Goal: Transaction & Acquisition: Purchase product/service

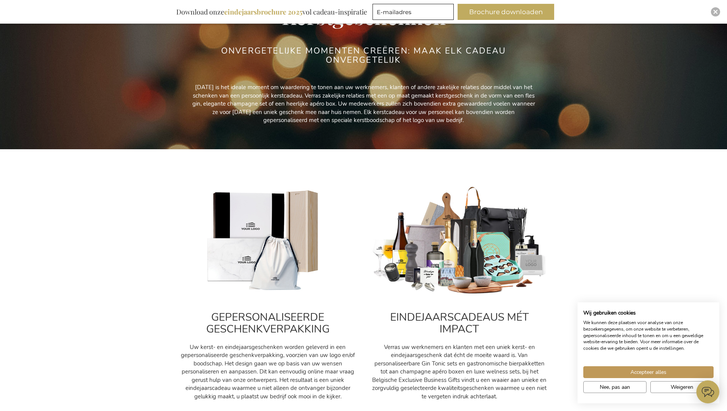
scroll to position [115, 0]
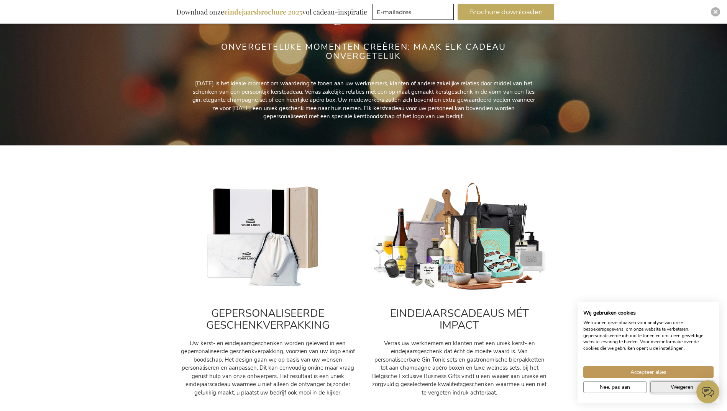
click at [670, 386] on span "Weigeren" at bounding box center [681, 387] width 23 height 8
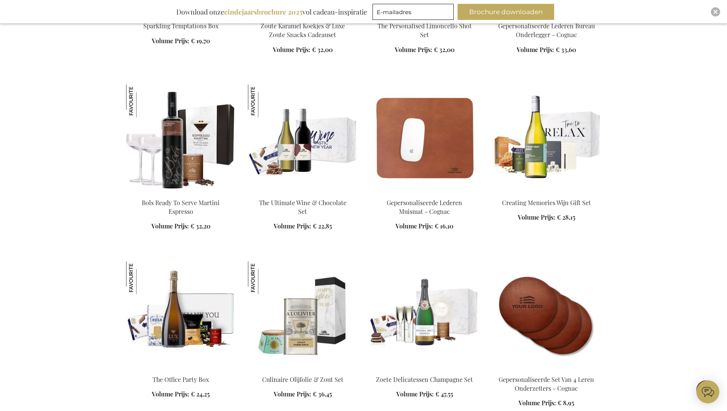
scroll to position [1034, 0]
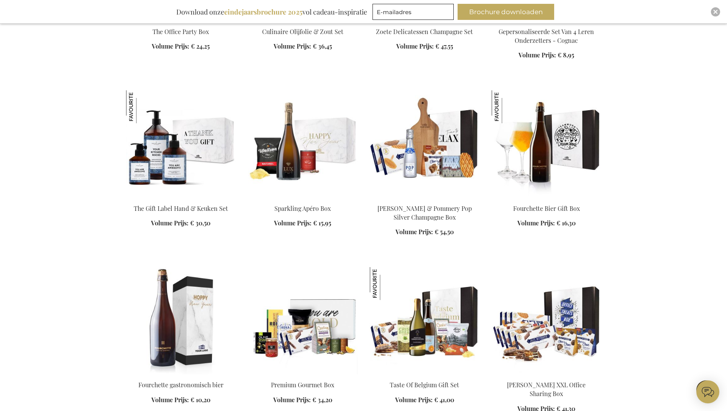
scroll to position [1379, 0]
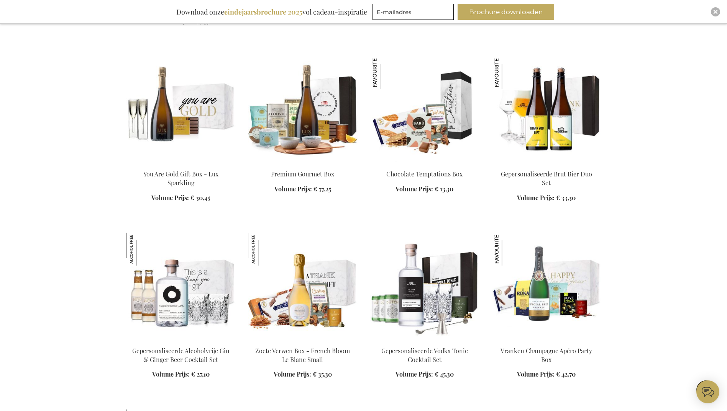
scroll to position [1953, 0]
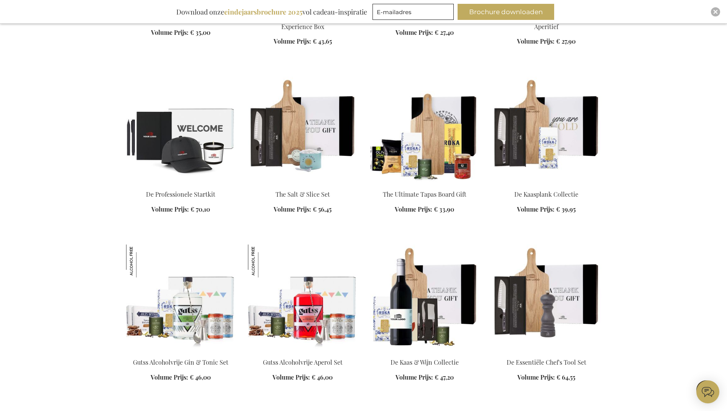
scroll to position [2643, 0]
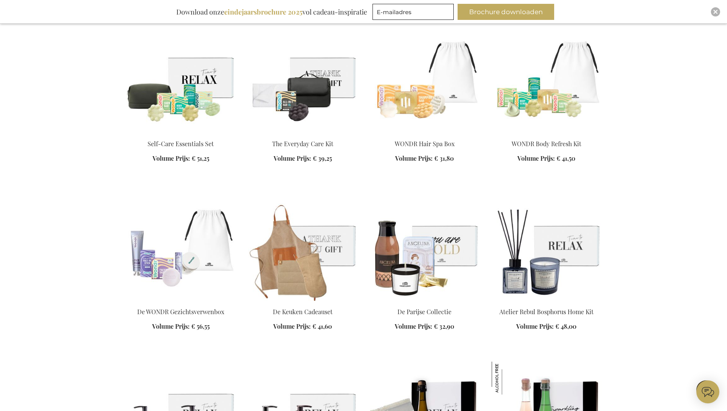
scroll to position [3179, 0]
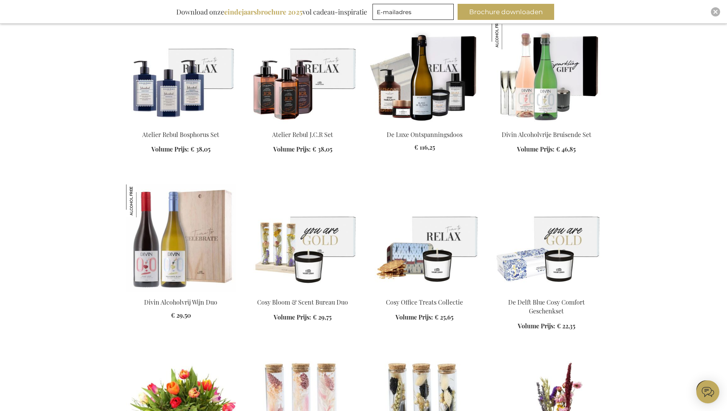
scroll to position [3562, 0]
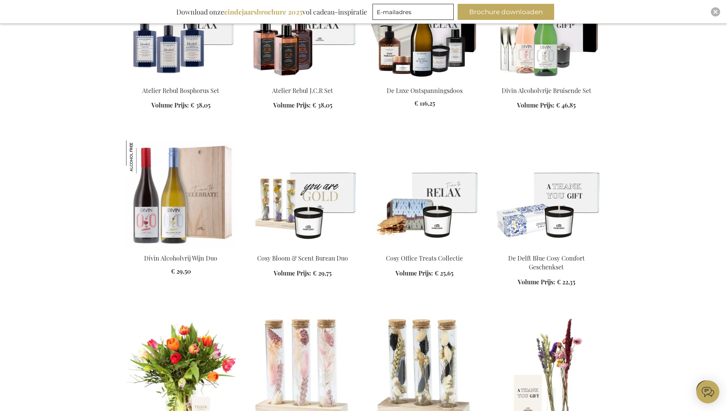
click at [563, 231] on img at bounding box center [546, 194] width 110 height 107
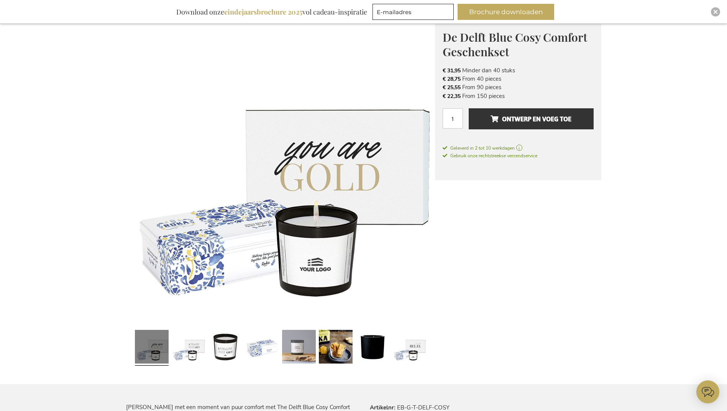
scroll to position [115, 0]
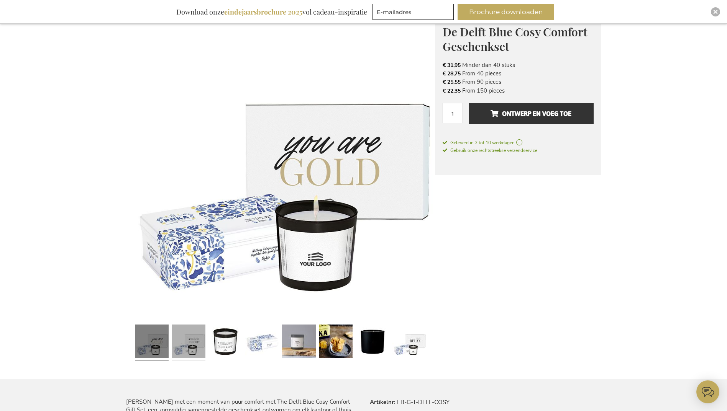
click at [195, 345] on link at bounding box center [189, 343] width 34 height 42
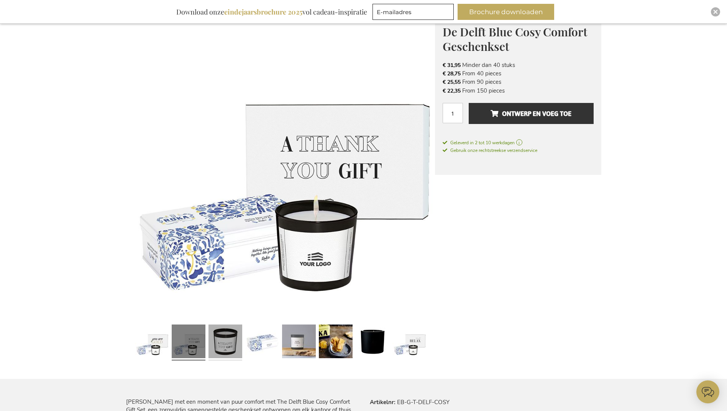
click at [219, 345] on link at bounding box center [225, 343] width 34 height 42
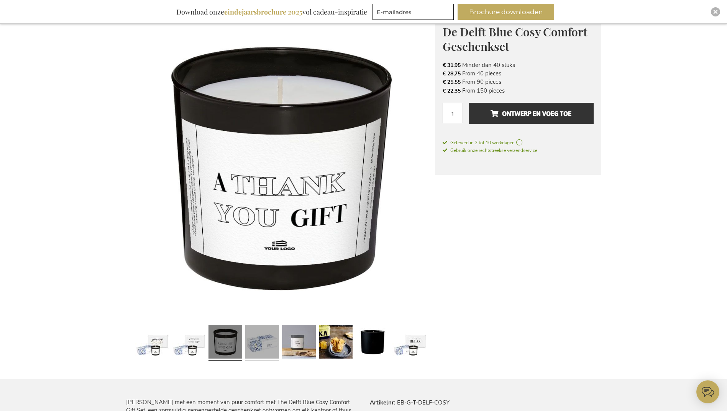
click at [258, 343] on link at bounding box center [262, 343] width 34 height 42
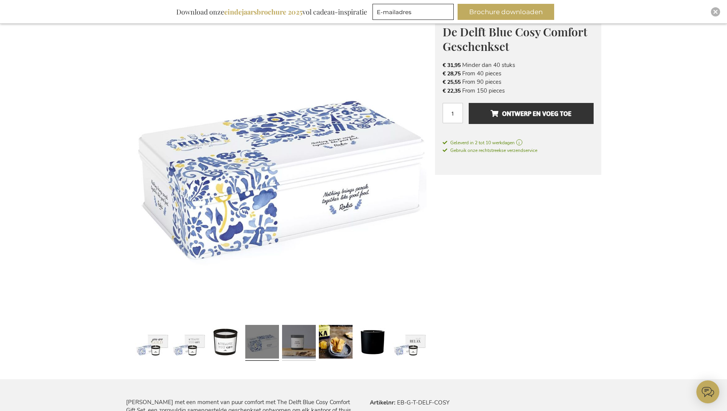
click at [287, 343] on link at bounding box center [299, 343] width 34 height 42
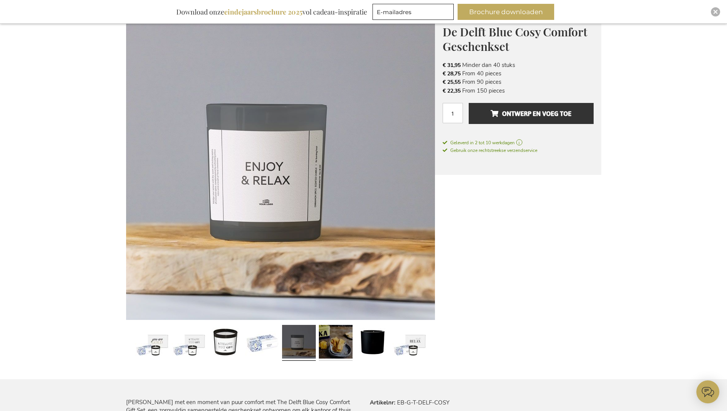
click at [332, 341] on link at bounding box center [336, 343] width 34 height 42
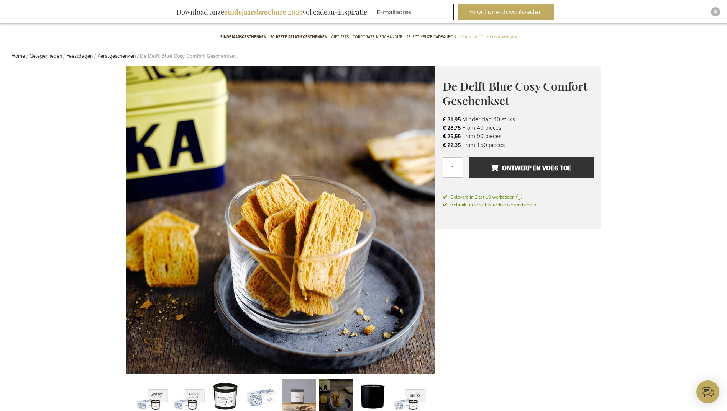
scroll to position [0, 0]
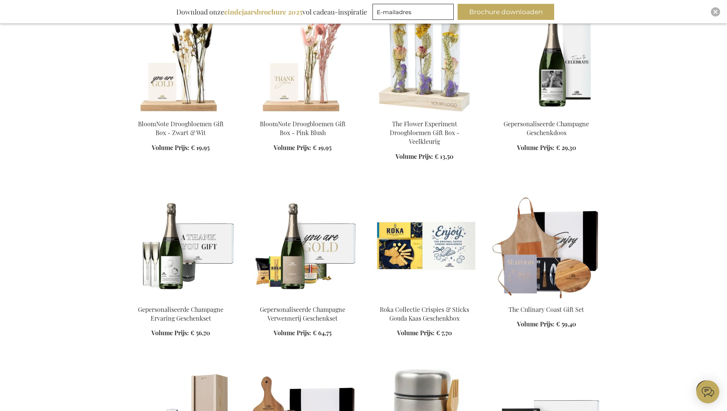
scroll to position [1022, 0]
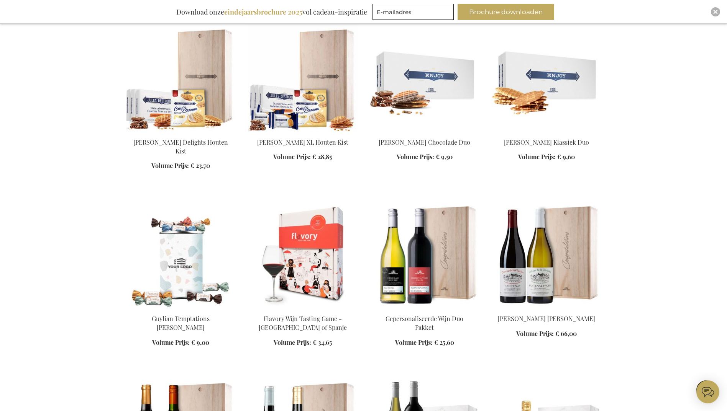
scroll to position [1520, 0]
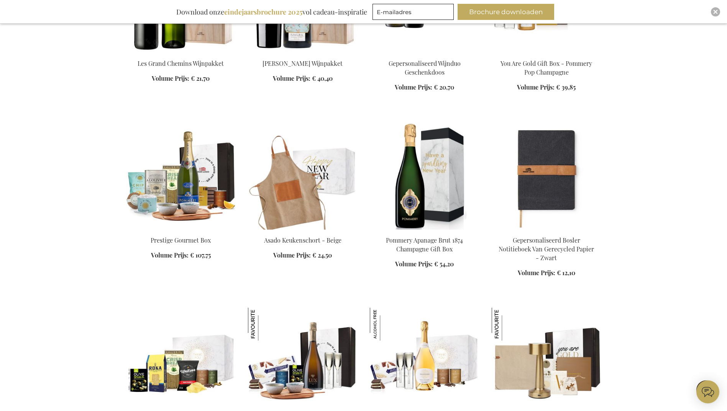
scroll to position [2018, 0]
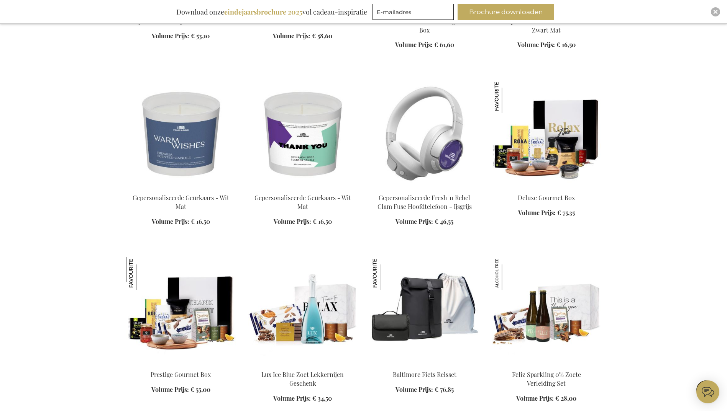
scroll to position [2708, 0]
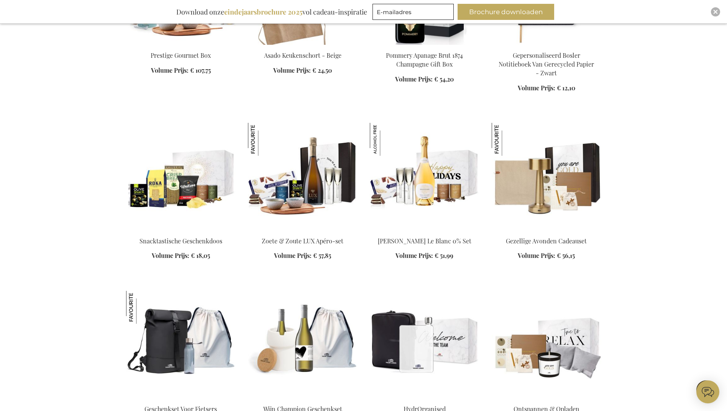
scroll to position [2057, 0]
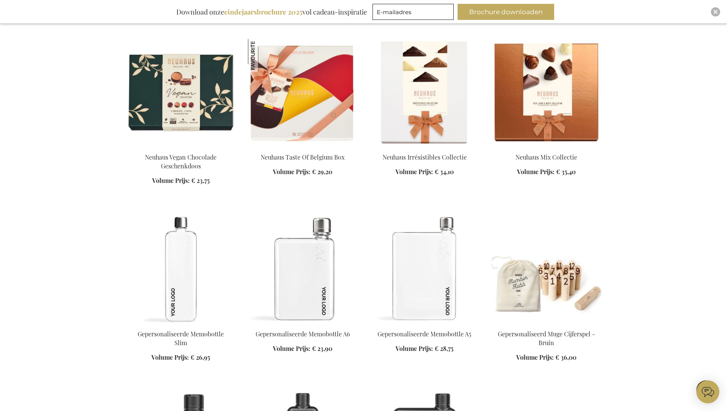
scroll to position [3321, 0]
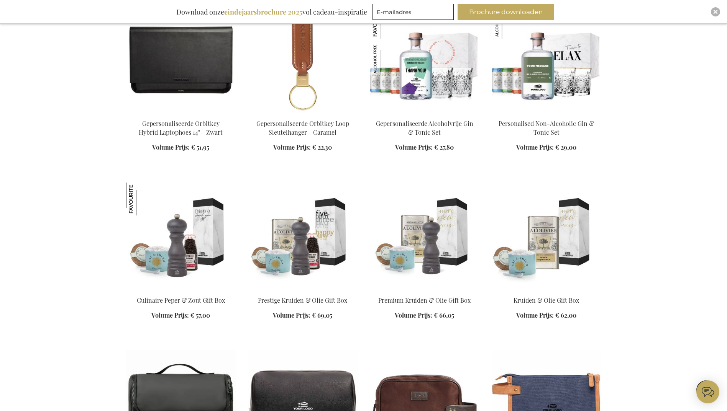
scroll to position [4010, 0]
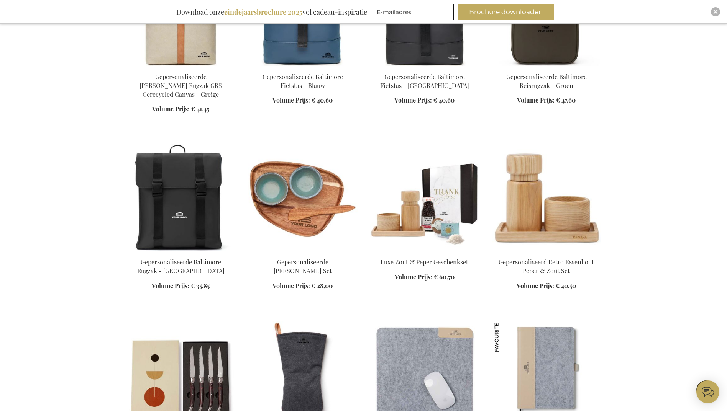
scroll to position [4814, 0]
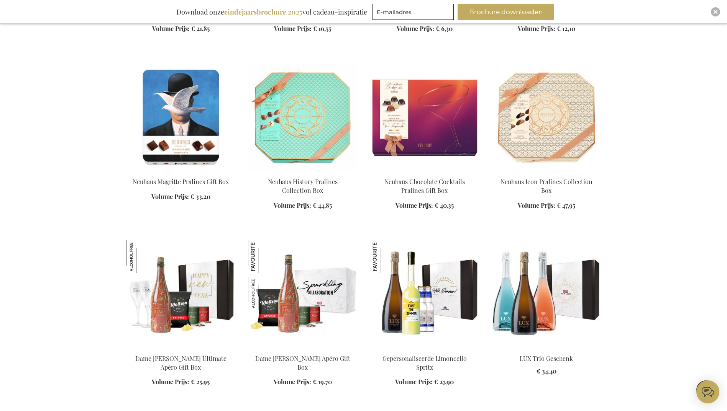
scroll to position [5197, 0]
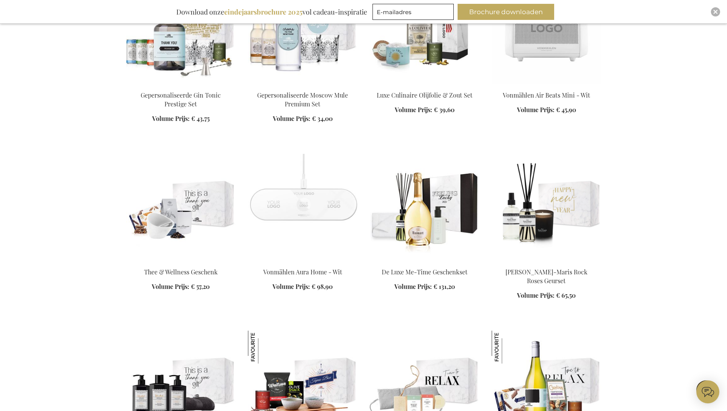
scroll to position [6845, 0]
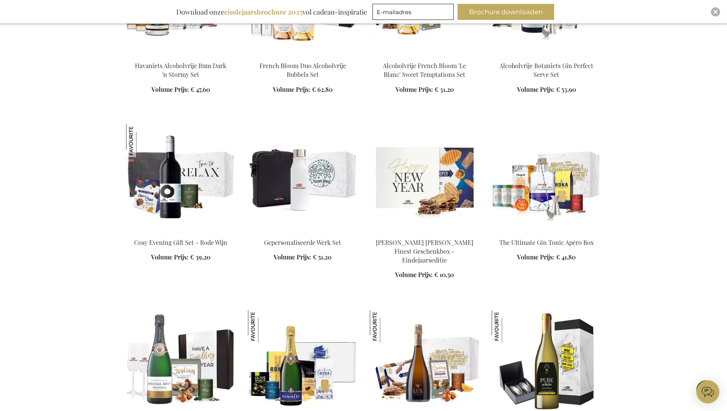
scroll to position [7496, 0]
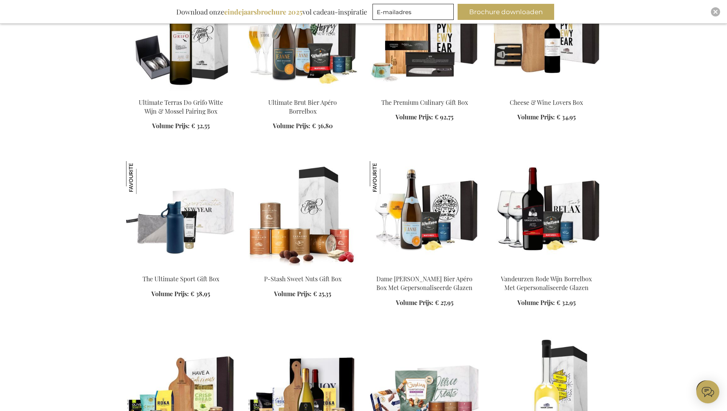
scroll to position [7955, 0]
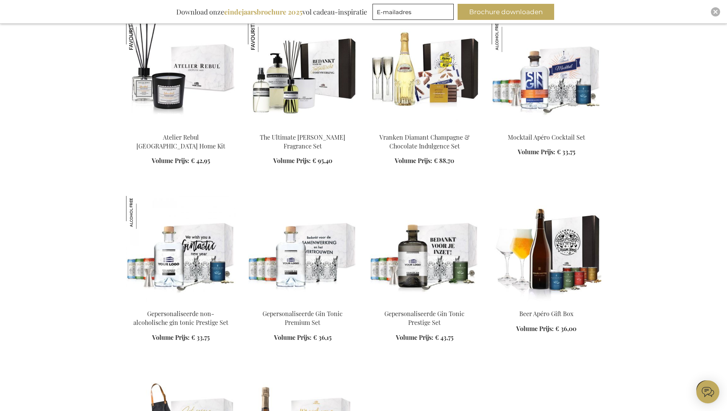
scroll to position [9028, 0]
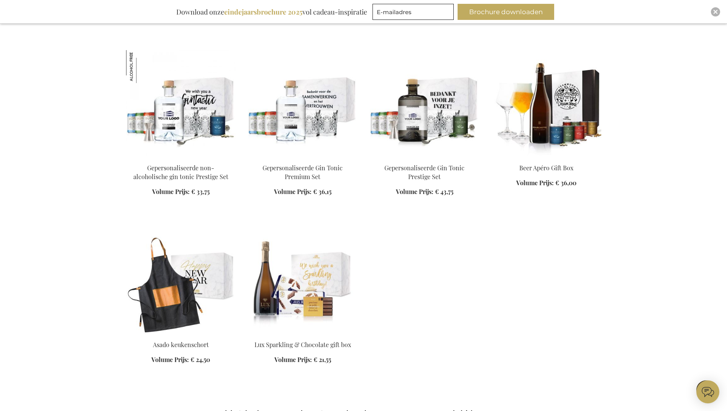
scroll to position [9104, 0]
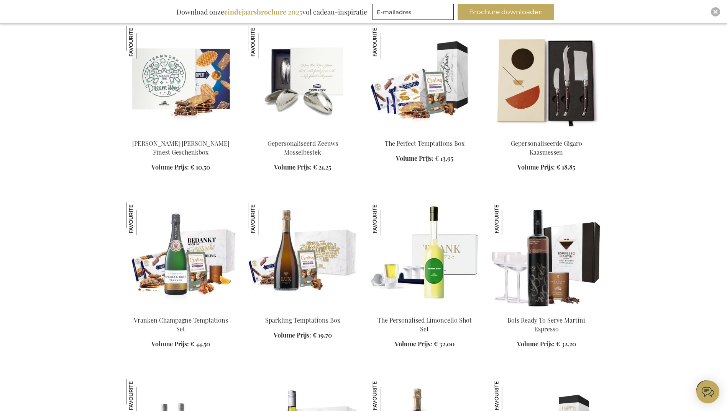
scroll to position [421, 0]
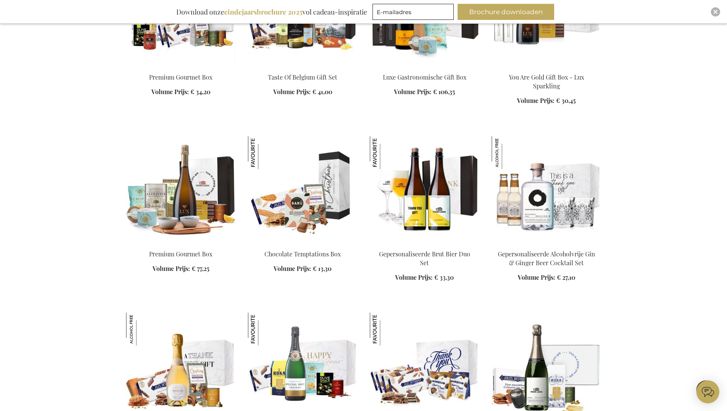
scroll to position [1073, 0]
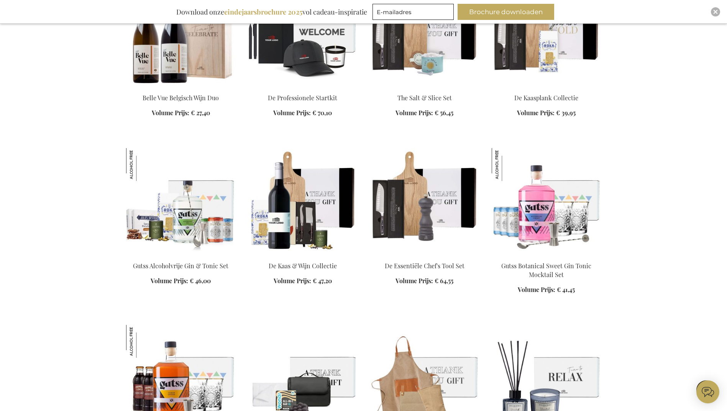
scroll to position [1609, 0]
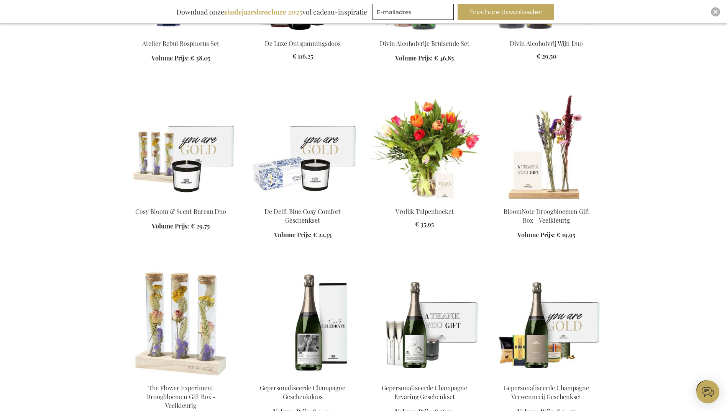
scroll to position [2183, 0]
